Goal: Check status: Check status

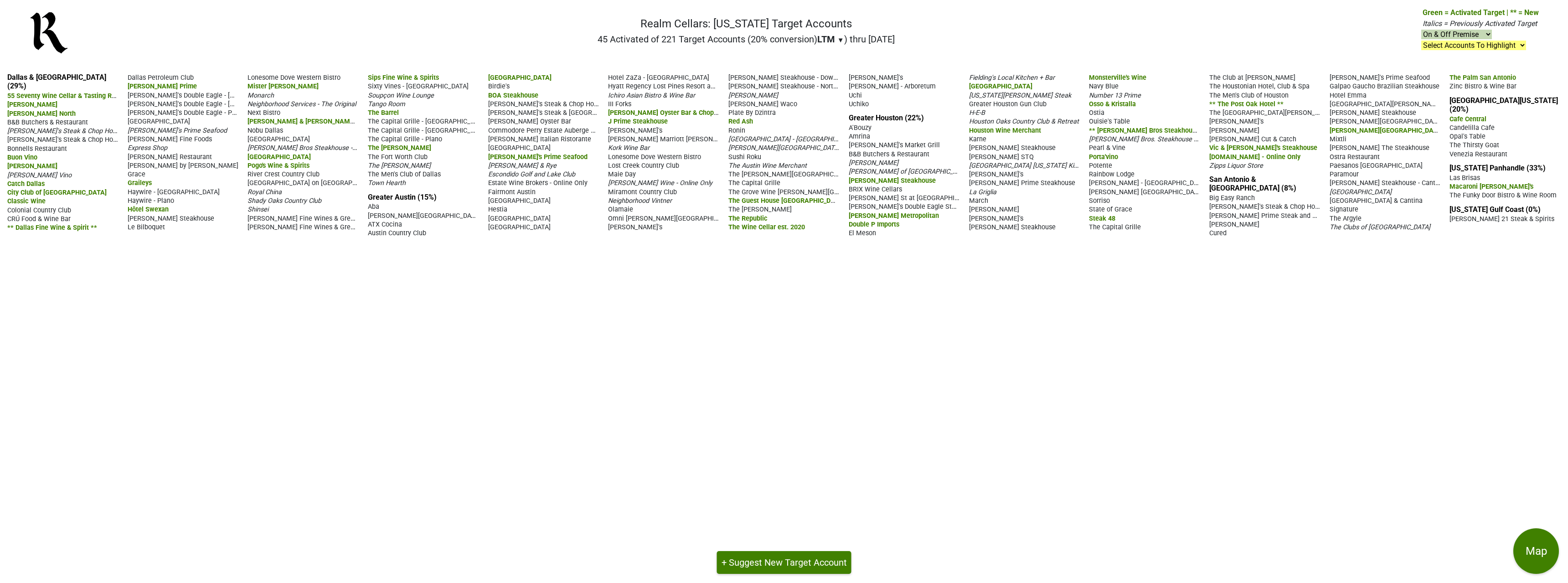
click at [840, 39] on span "▼" at bounding box center [840, 40] width 7 height 9
drag, startPoint x: 838, startPoint y: 59, endPoint x: 825, endPoint y: 106, distance: 48.8
click at [838, 58] on div "YTD" at bounding box center [834, 57] width 35 height 20
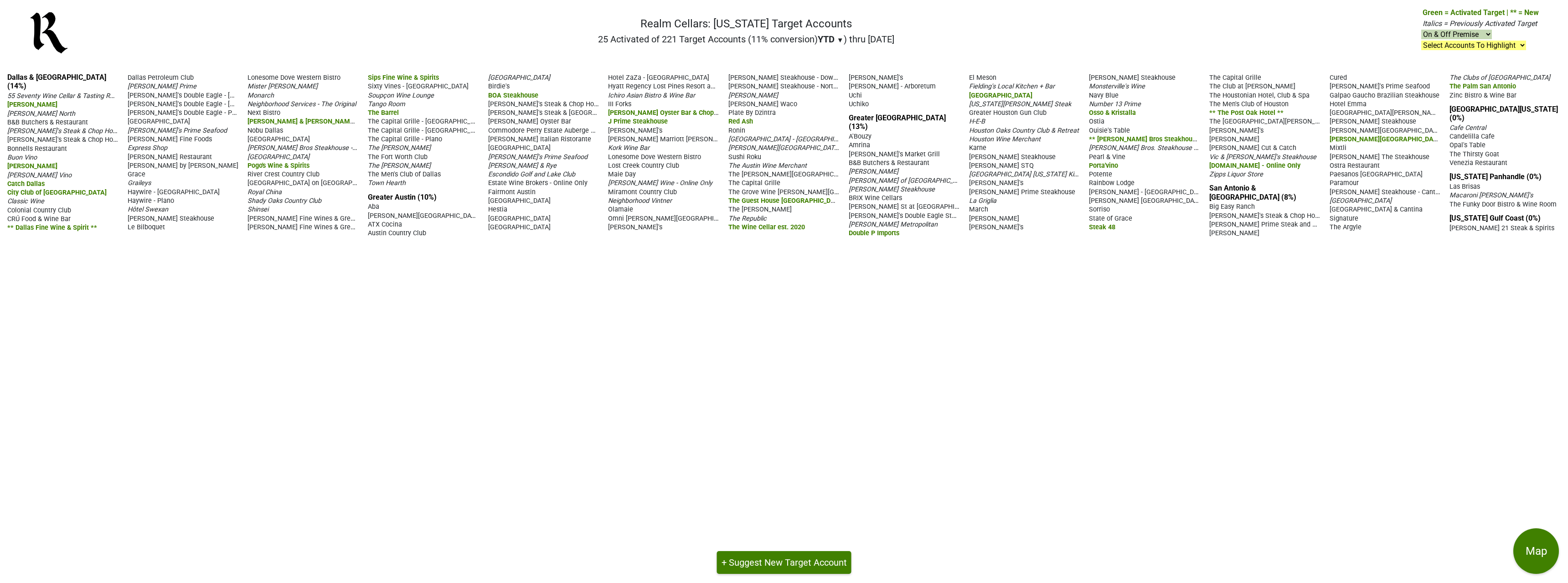
click at [842, 41] on span "▼" at bounding box center [840, 40] width 7 height 9
click at [839, 80] on div "LTM" at bounding box center [835, 77] width 35 height 20
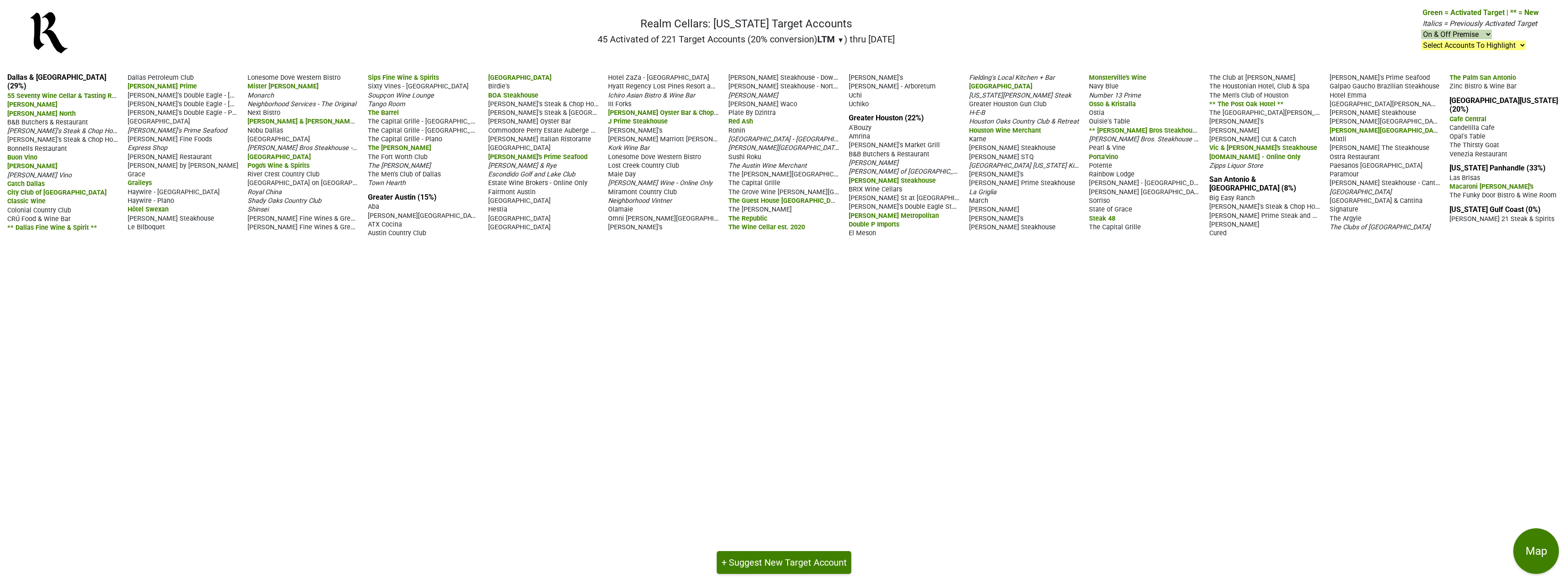
click at [840, 39] on span "▼" at bounding box center [840, 40] width 7 height 9
click at [838, 60] on div "YTD" at bounding box center [834, 57] width 35 height 20
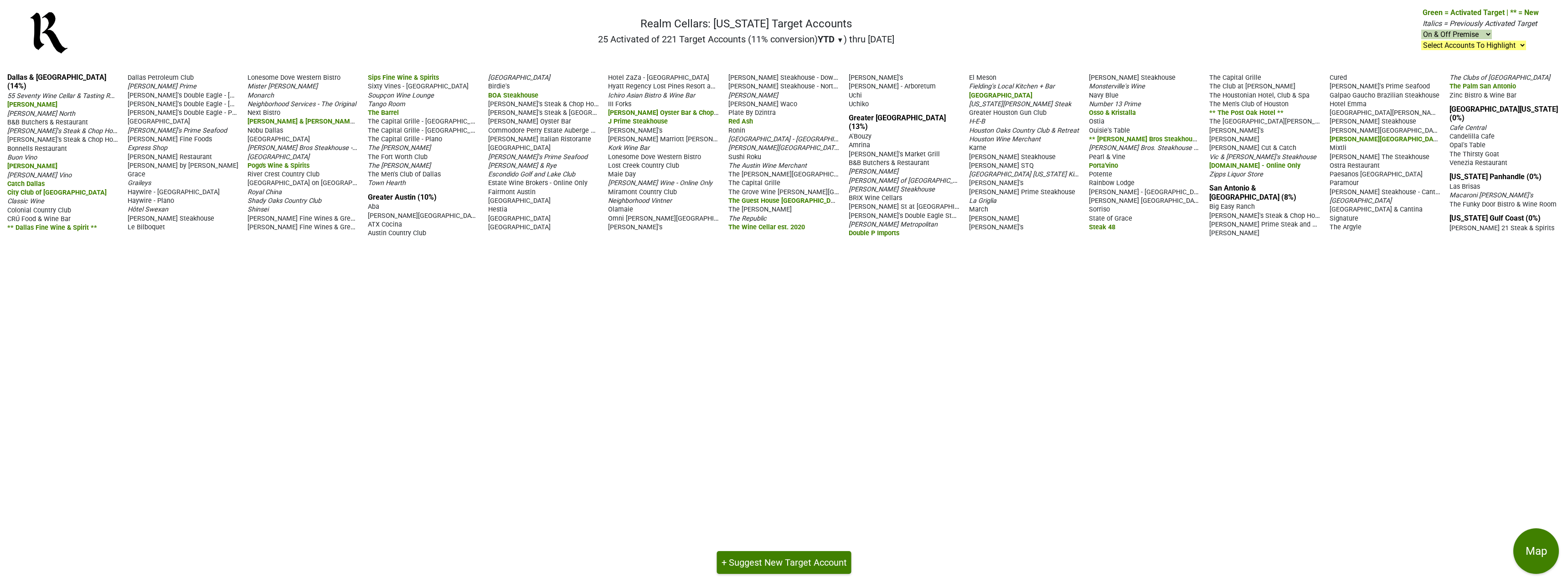
click at [681, 339] on div "Dallas & [GEOGRAPHIC_DATA] (14%) 55 Seventy Wine Cellar & Tasting Room [PERSON_…" at bounding box center [784, 324] width 1568 height 518
drag, startPoint x: 545, startPoint y: 0, endPoint x: 474, endPoint y: 197, distance: 209.4
click at [496, 302] on div "Dallas & [GEOGRAPHIC_DATA] (14%) 55 Seventy Wine Cellar & Tasting Room [PERSON_…" at bounding box center [784, 324] width 1568 height 518
drag, startPoint x: 460, startPoint y: 12, endPoint x: 459, endPoint y: 272, distance: 260.0
click at [460, 272] on div "Dallas & [GEOGRAPHIC_DATA] (14%) 55 Seventy Wine Cellar & Tasting Room [PERSON_…" at bounding box center [784, 324] width 1568 height 518
